Goal: Check status: Check status

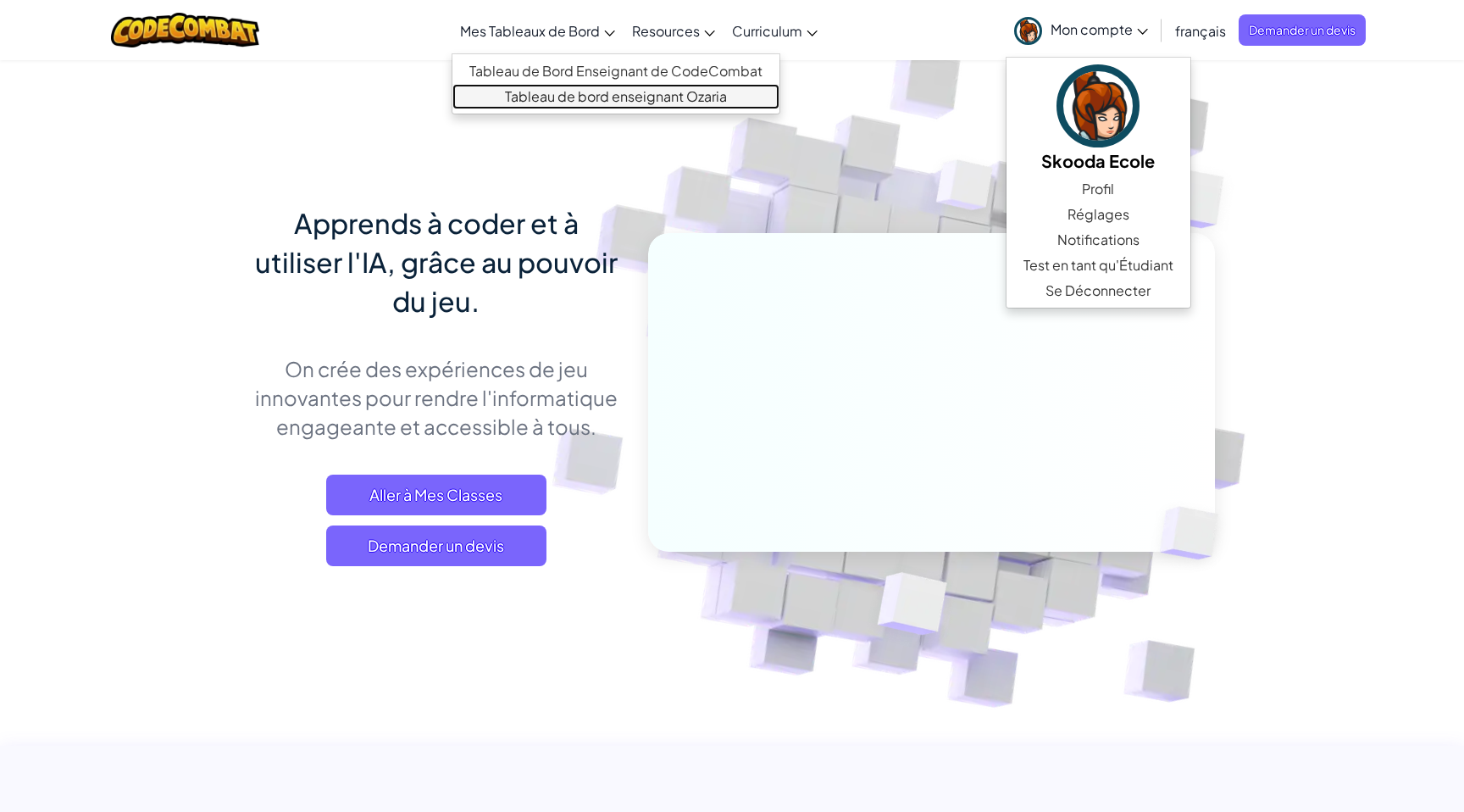
click at [590, 90] on link "Tableau de bord enseignant Ozaria" at bounding box center [616, 97] width 327 height 26
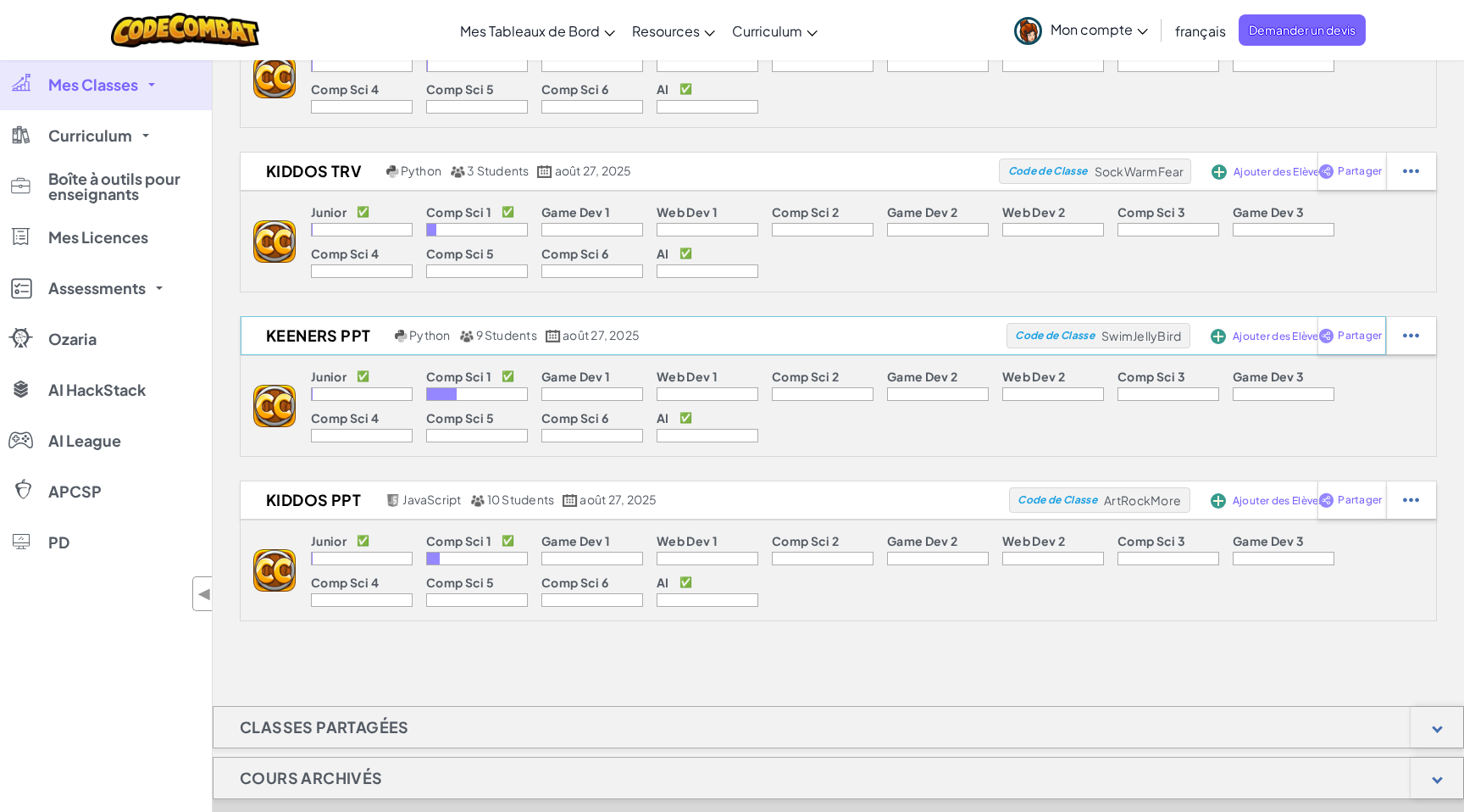
scroll to position [311, 0]
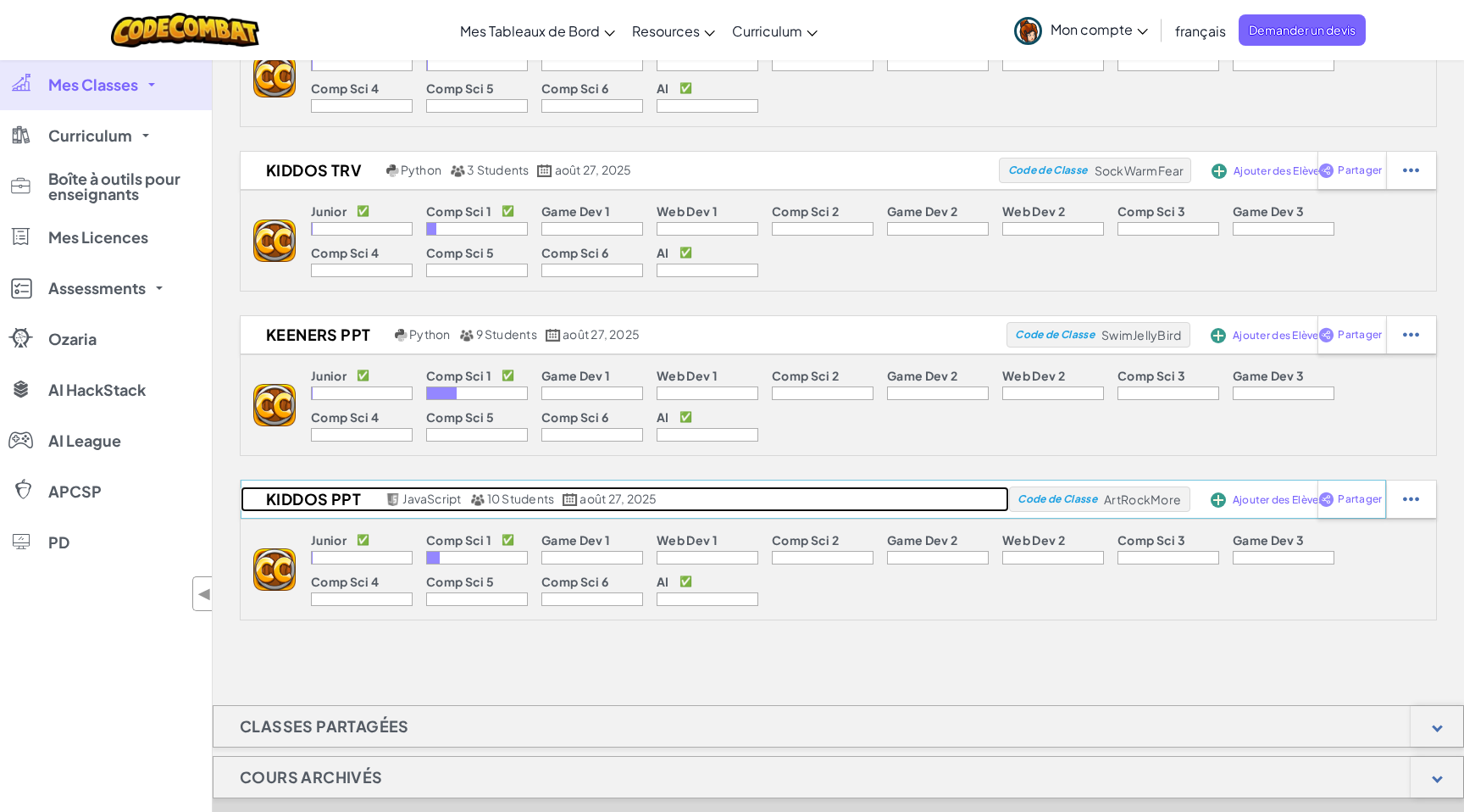
click at [340, 495] on h2 "KIDDOS PPT" at bounding box center [311, 499] width 141 height 26
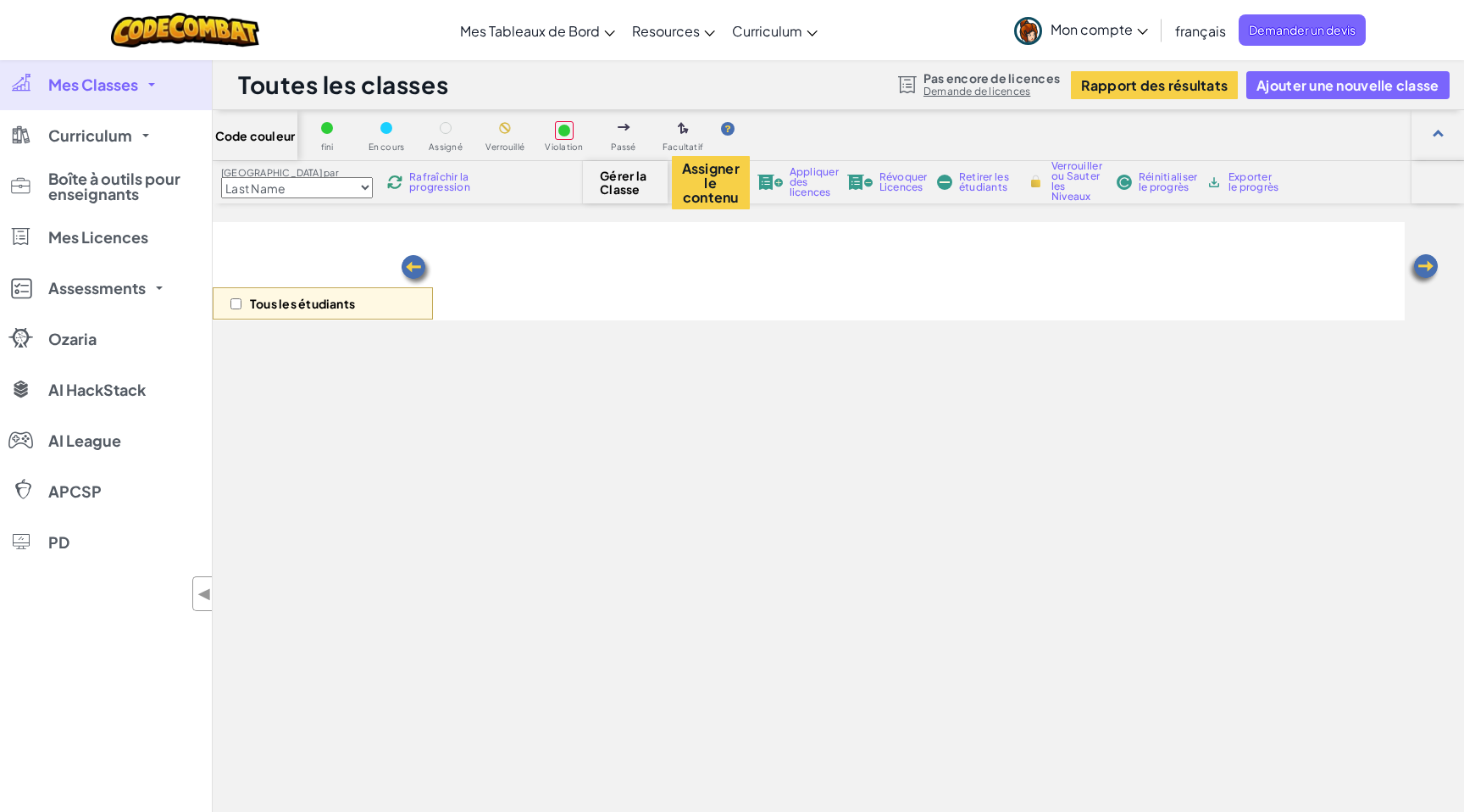
select select "560f1a9f22961295f9427742"
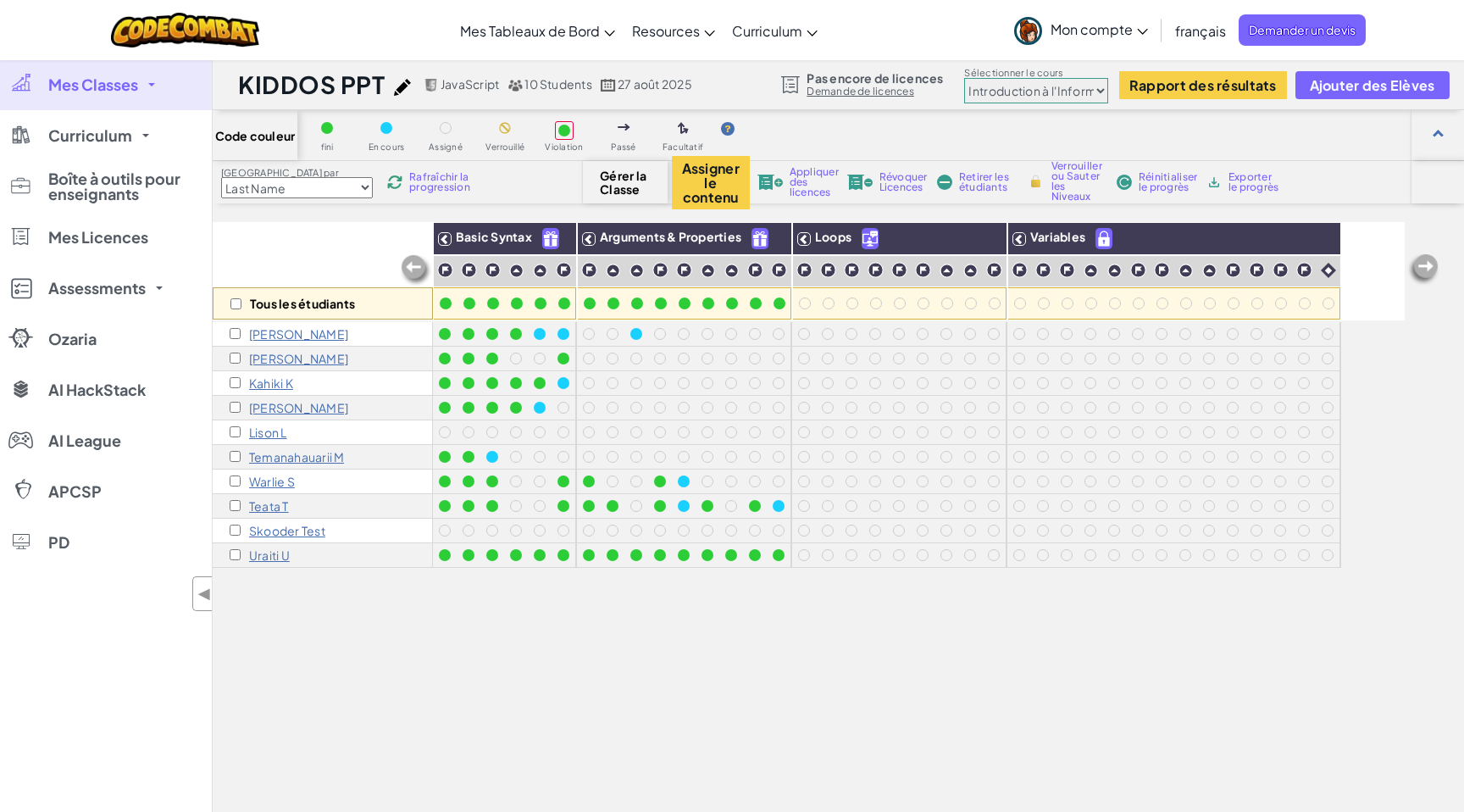
click at [310, 457] on p "Temanahauarii M" at bounding box center [297, 457] width 95 height 14
